Goal: Task Accomplishment & Management: Manage account settings

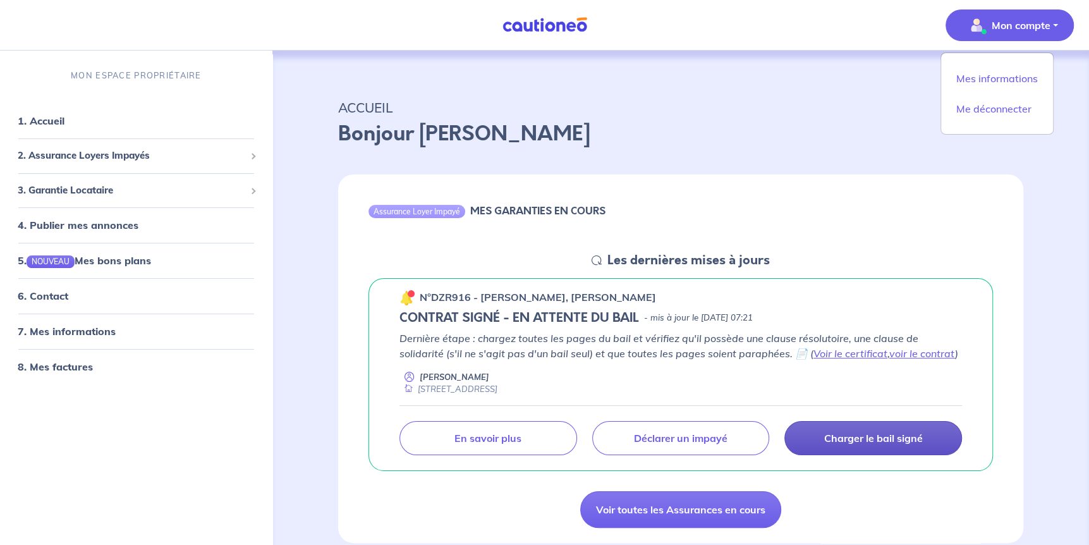
click at [841, 434] on p "Charger le bail signé" at bounding box center [873, 438] width 99 height 13
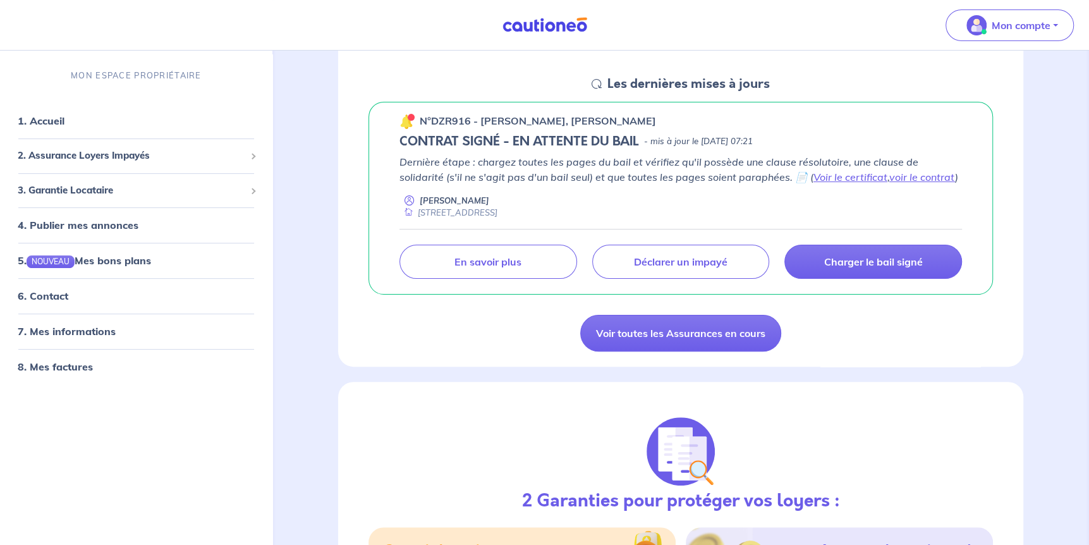
scroll to position [190, 0]
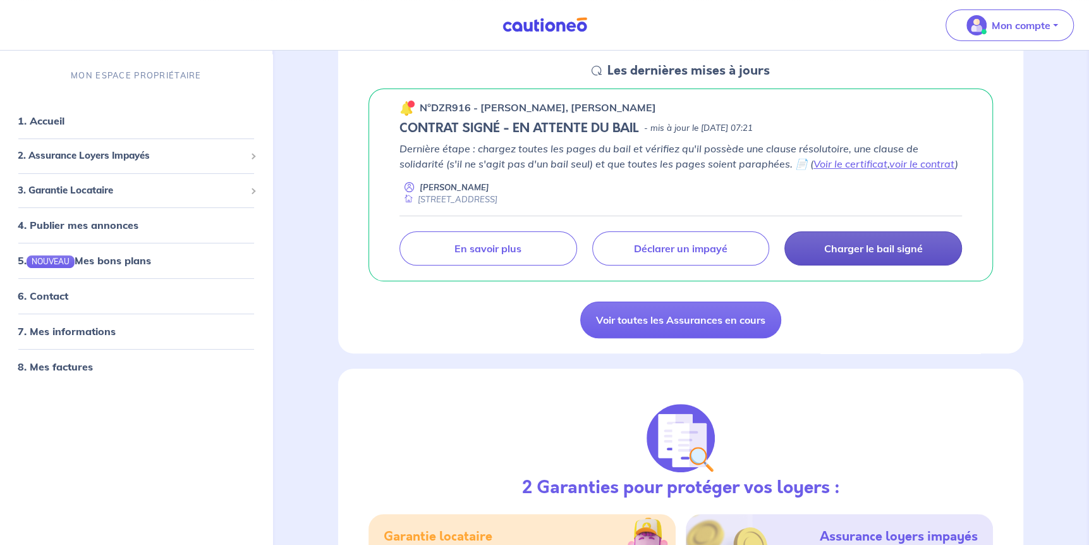
click at [825, 256] on link "Charger le bail signé" at bounding box center [873, 248] width 178 height 34
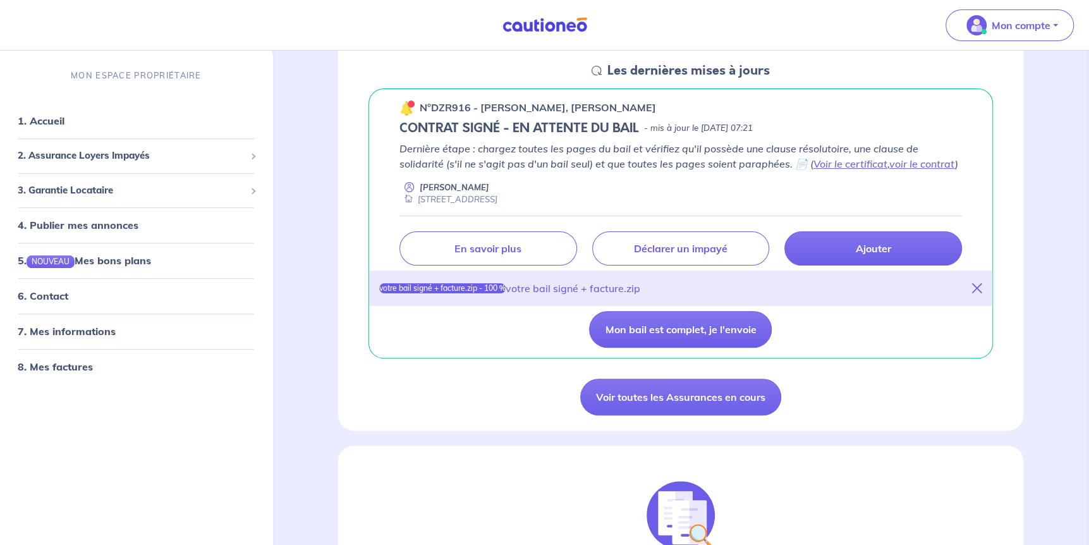
click at [978, 291] on icon at bounding box center [977, 288] width 10 height 10
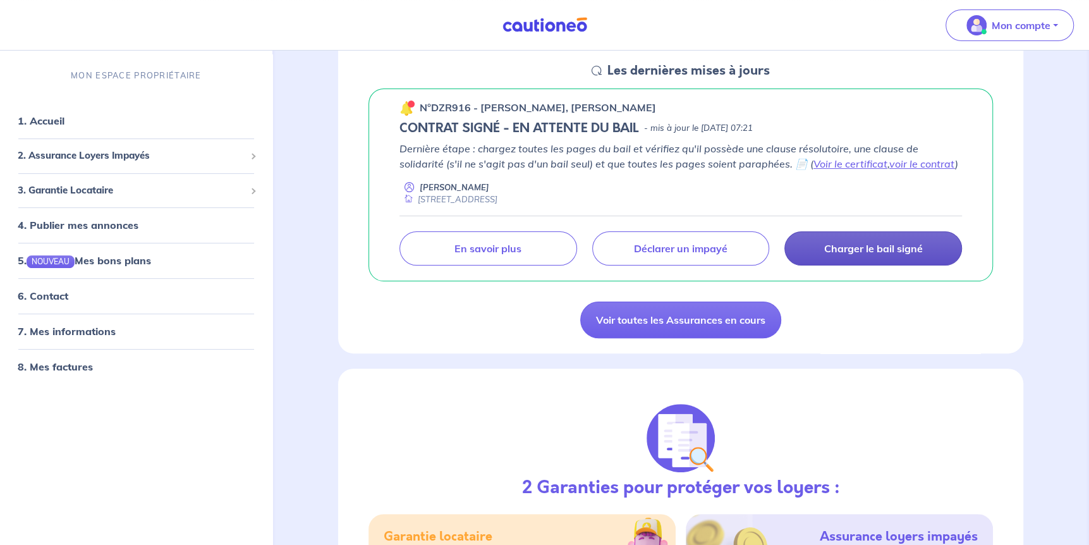
click at [892, 247] on p "Charger le bail signé" at bounding box center [873, 248] width 99 height 13
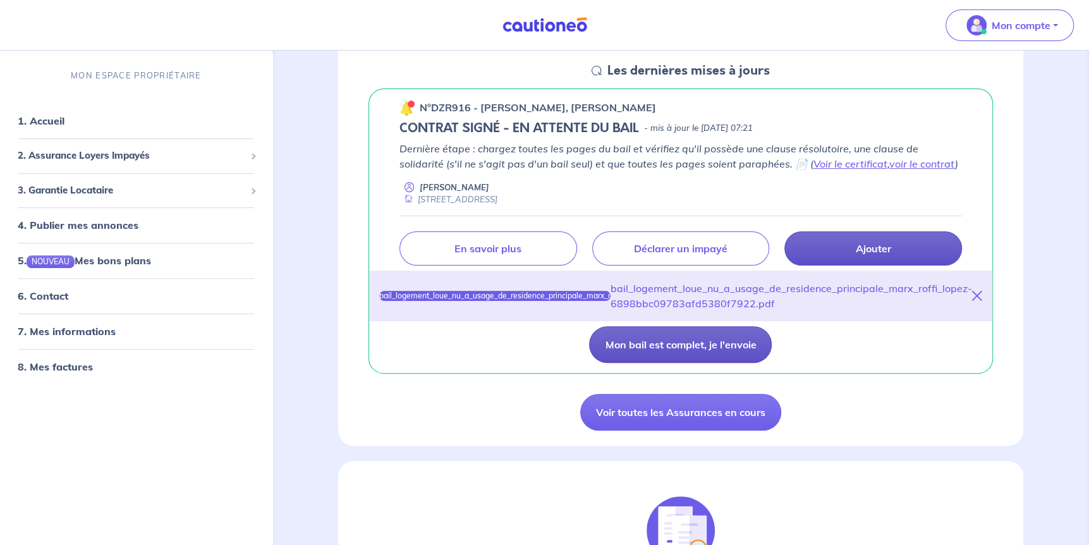
click at [710, 346] on button "Mon bail est complet, je l'envoie" at bounding box center [680, 344] width 183 height 37
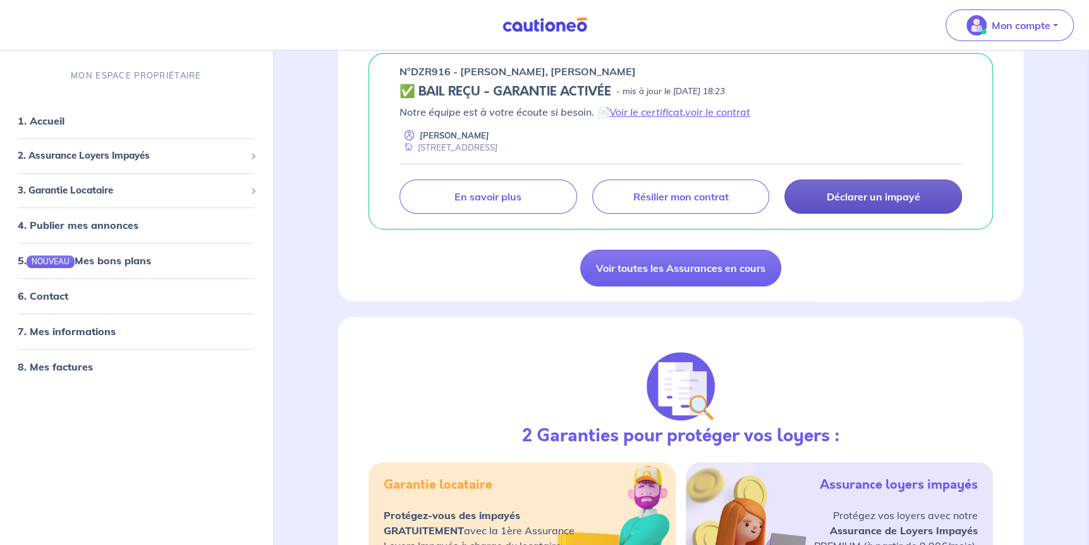
scroll to position [107, 0]
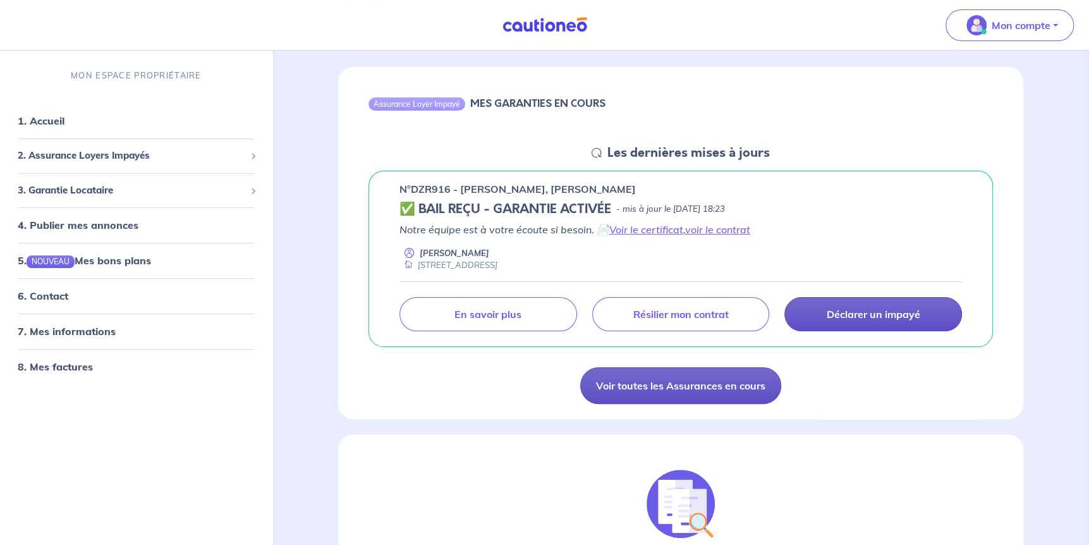
click at [698, 389] on link "Voir toutes les Assurances en cours" at bounding box center [680, 385] width 201 height 37
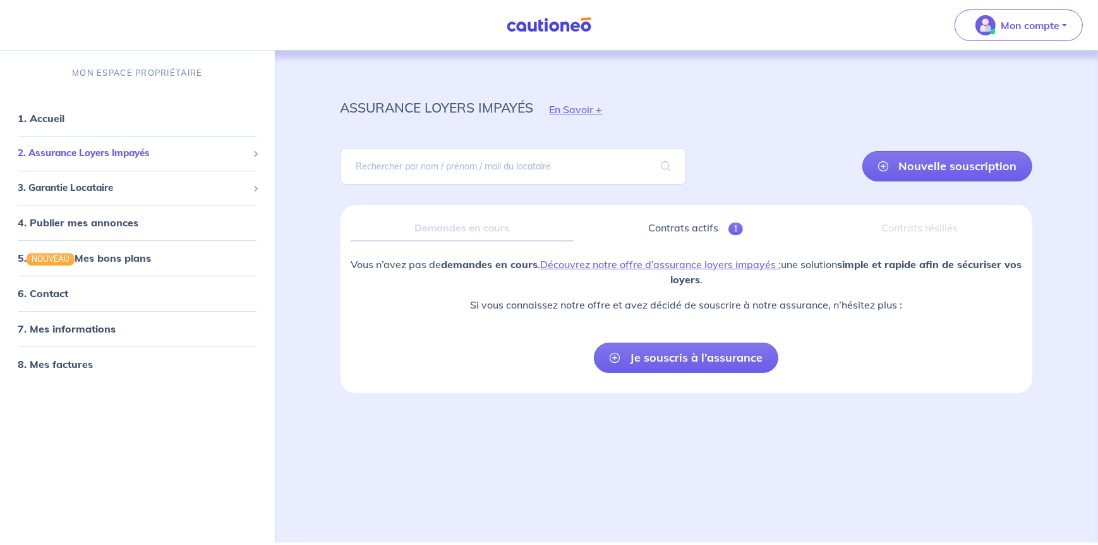
click at [186, 150] on span "2. Assurance Loyers Impayés" at bounding box center [133, 153] width 230 height 15
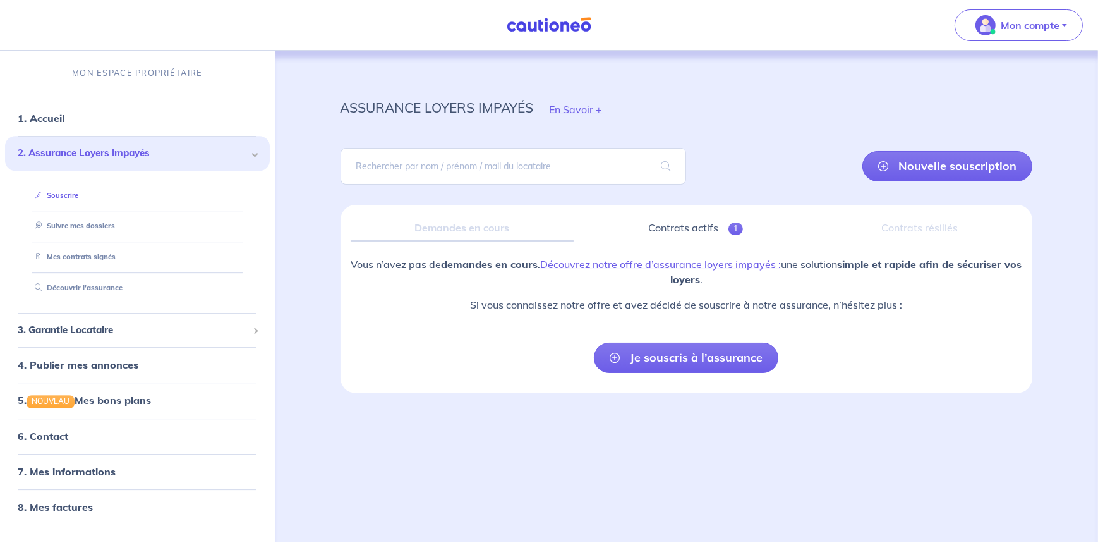
click at [78, 198] on link "Souscrire" at bounding box center [54, 195] width 49 height 9
click at [1001, 28] on p "Mon compte" at bounding box center [1030, 25] width 59 height 15
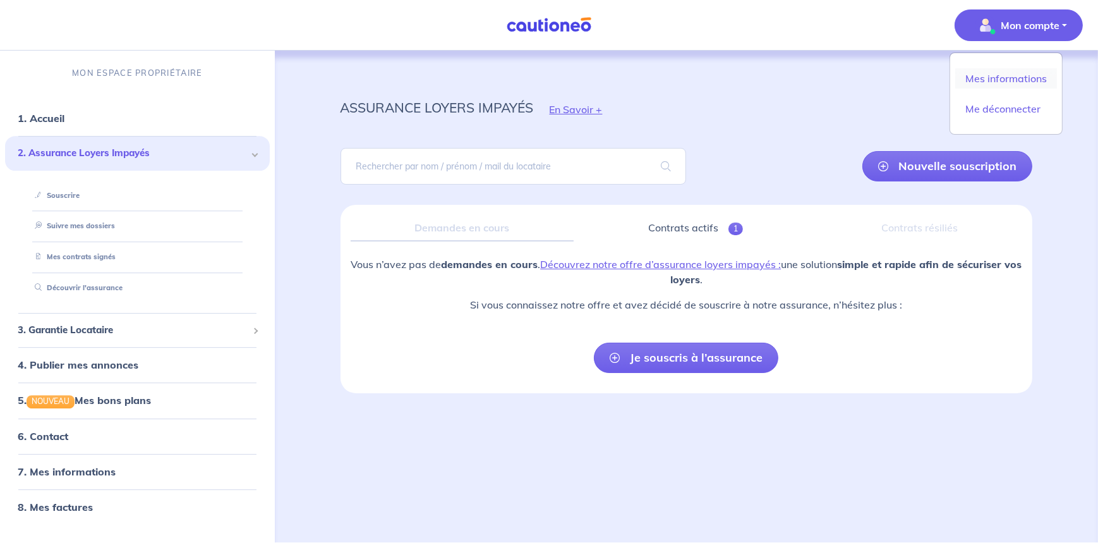
click at [1020, 80] on link "Mes informations" at bounding box center [1006, 78] width 102 height 20
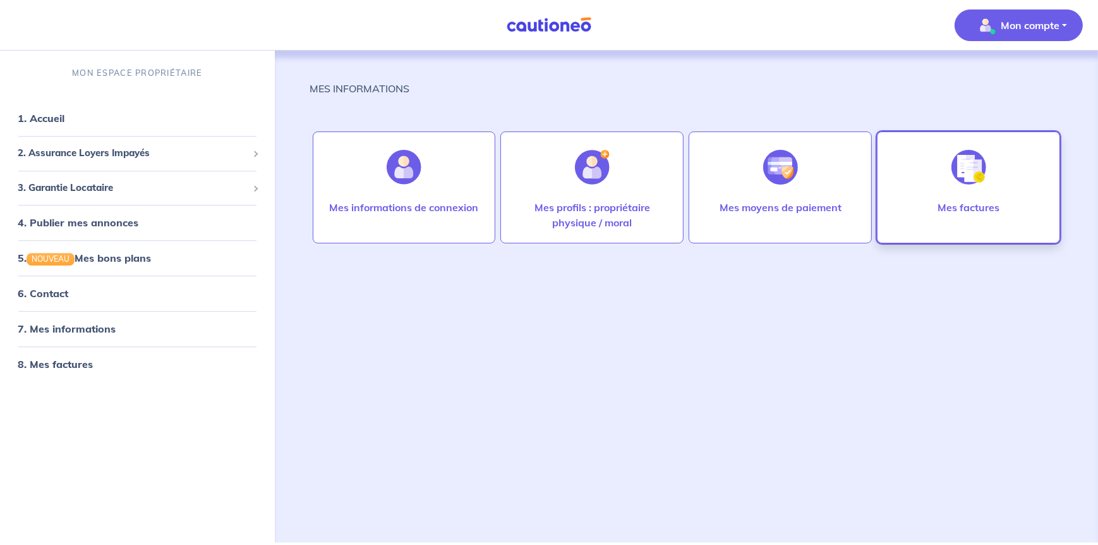
click at [986, 228] on div "Mes factures" at bounding box center [969, 220] width 82 height 40
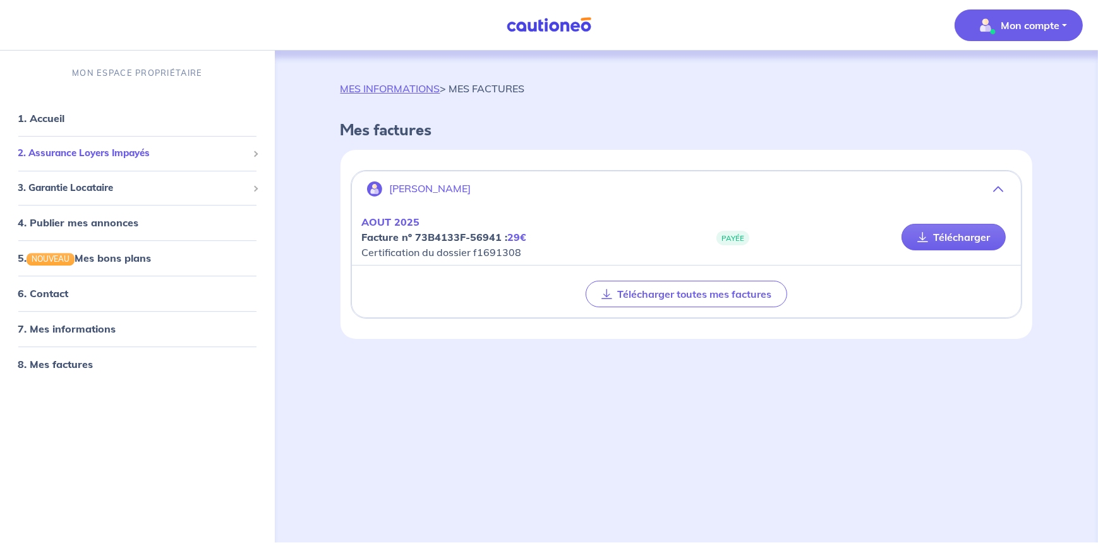
click at [241, 152] on span "2. Assurance Loyers Impayés" at bounding box center [133, 153] width 230 height 15
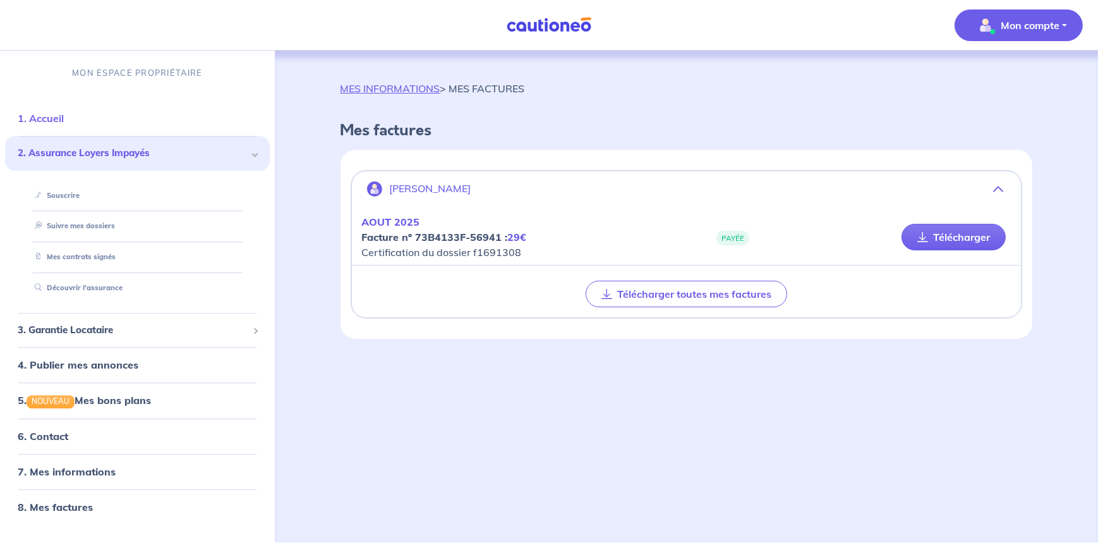
click at [64, 117] on link "1. Accueil" at bounding box center [41, 118] width 46 height 13
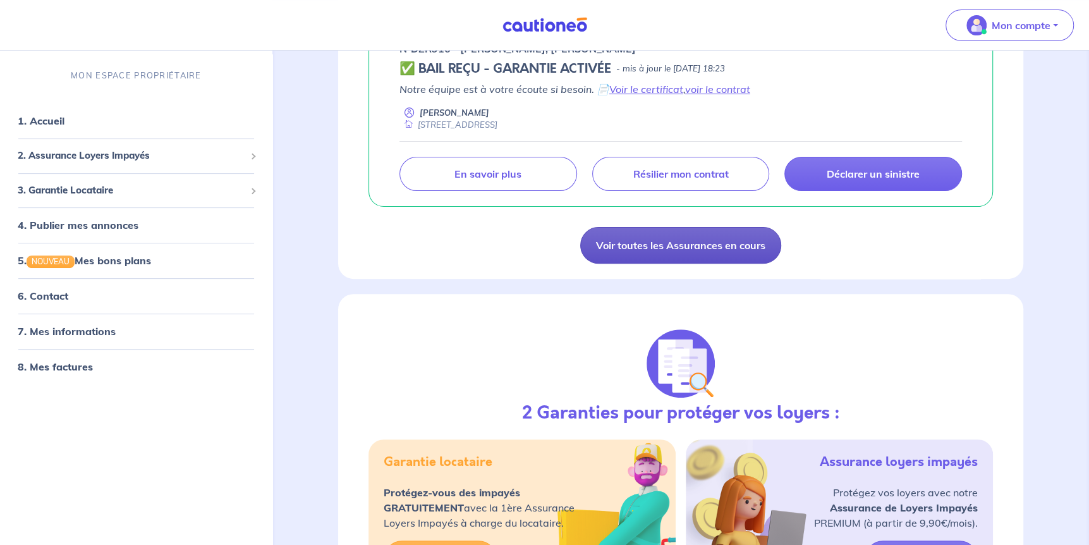
scroll to position [253, 0]
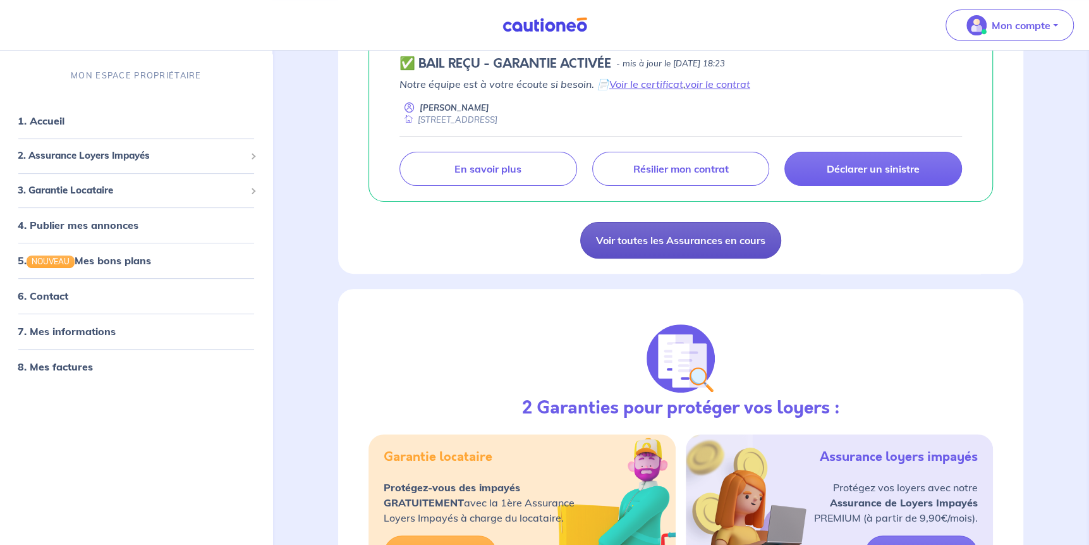
click at [690, 223] on link "Voir toutes les Assurances en cours" at bounding box center [680, 240] width 201 height 37
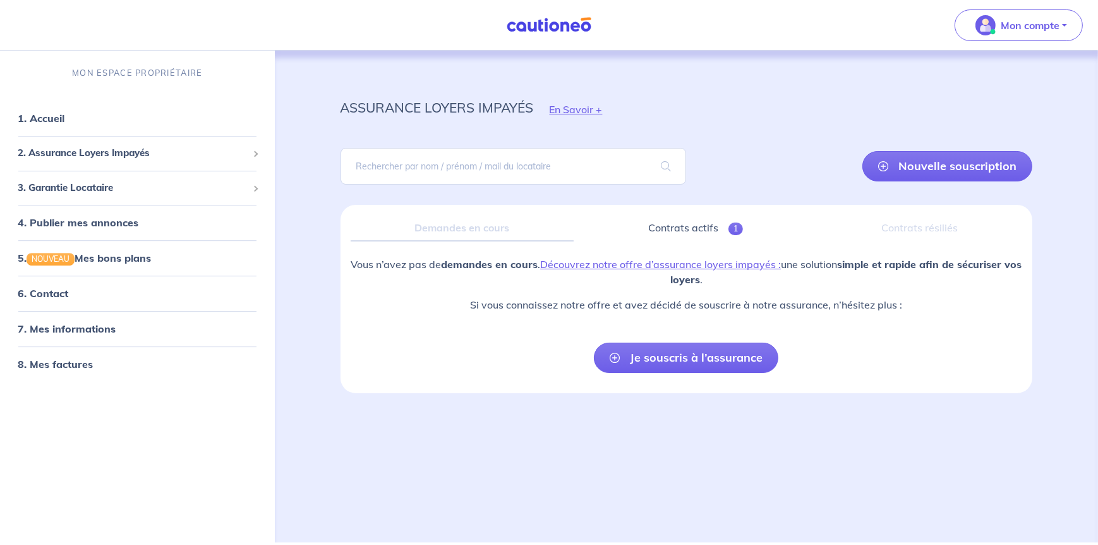
click at [939, 234] on div "Contrats résiliés" at bounding box center [919, 228] width 205 height 27
click at [929, 224] on div "Contrats résiliés" at bounding box center [919, 228] width 205 height 27
click at [660, 225] on link "Contrats actifs 1" at bounding box center [695, 228] width 223 height 27
click at [660, 225] on link "Contrats actifs 1" at bounding box center [695, 228] width 224 height 27
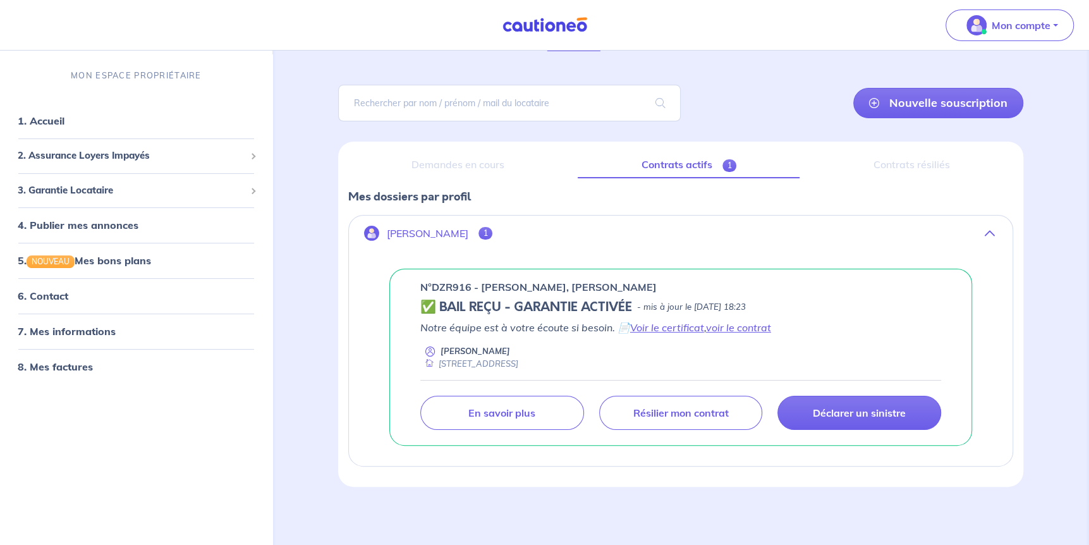
scroll to position [64, 0]
